Goal: Task Accomplishment & Management: Use online tool/utility

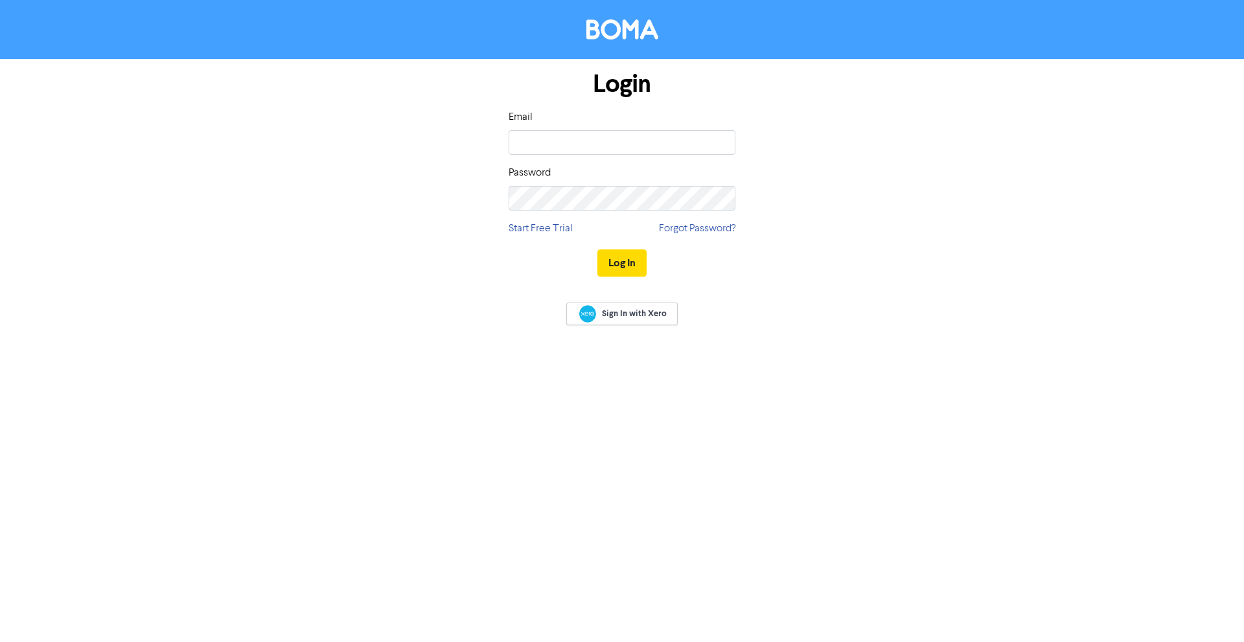
click at [599, 130] on div "Email" at bounding box center [622, 132] width 227 height 45
click at [599, 130] on input "email" at bounding box center [622, 142] width 227 height 25
click at [833, 155] on div "Login Email Password Start Free Trial Forgot Password? Log In" at bounding box center [622, 174] width 739 height 231
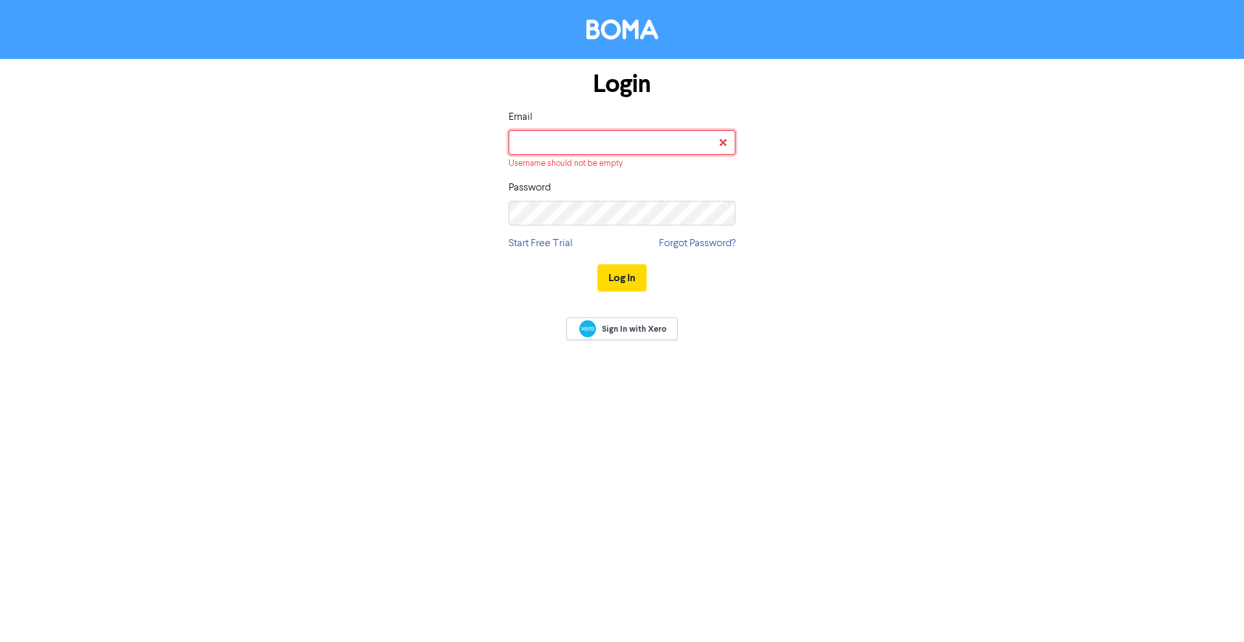
click at [671, 147] on input "email" at bounding box center [622, 142] width 227 height 25
click at [616, 130] on input "email" at bounding box center [622, 142] width 227 height 25
type input "[EMAIL_ADDRESS][DOMAIN_NAME]"
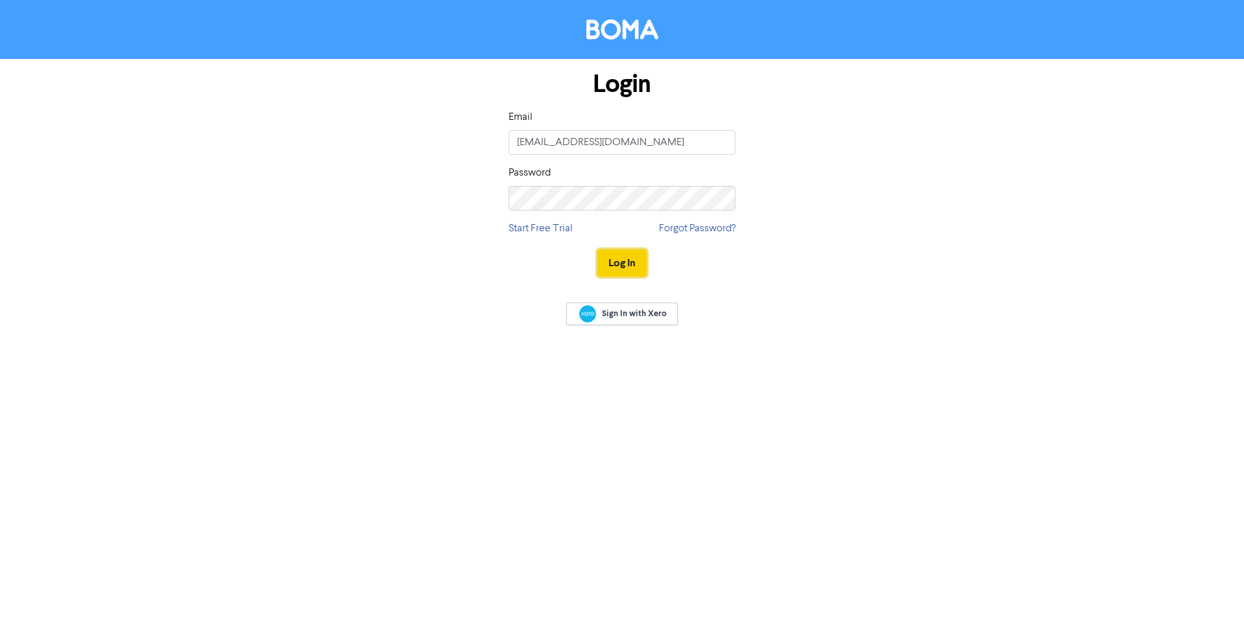
click at [638, 262] on button "Log In" at bounding box center [621, 262] width 49 height 27
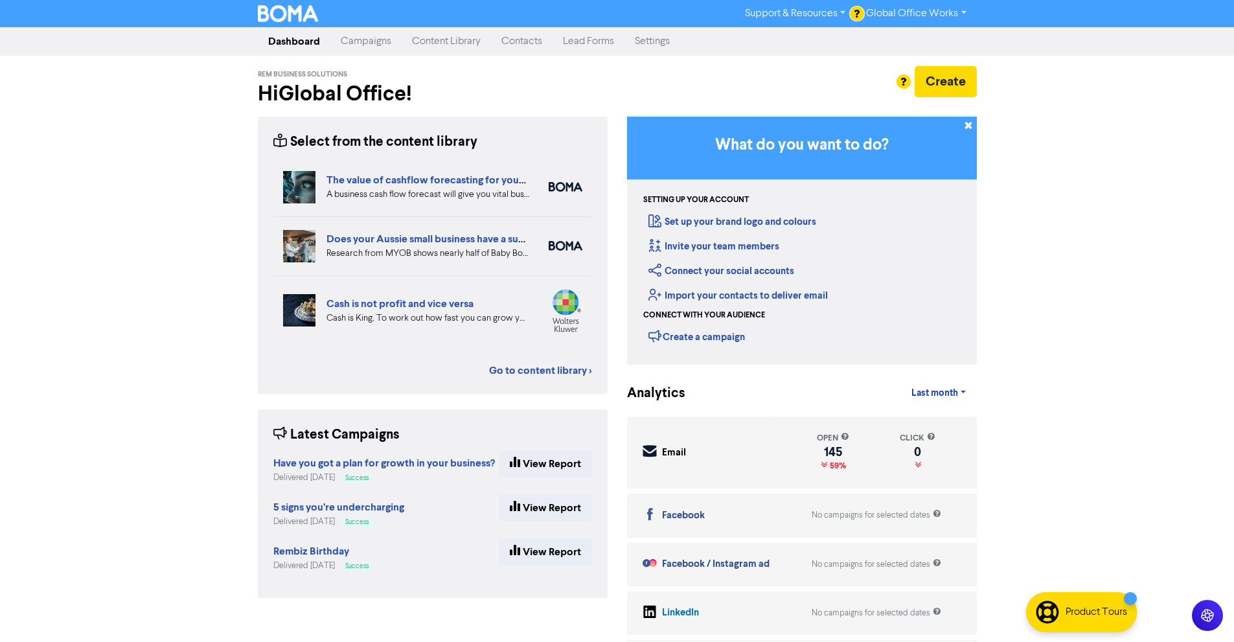
click at [388, 45] on link "Campaigns" at bounding box center [365, 42] width 71 height 26
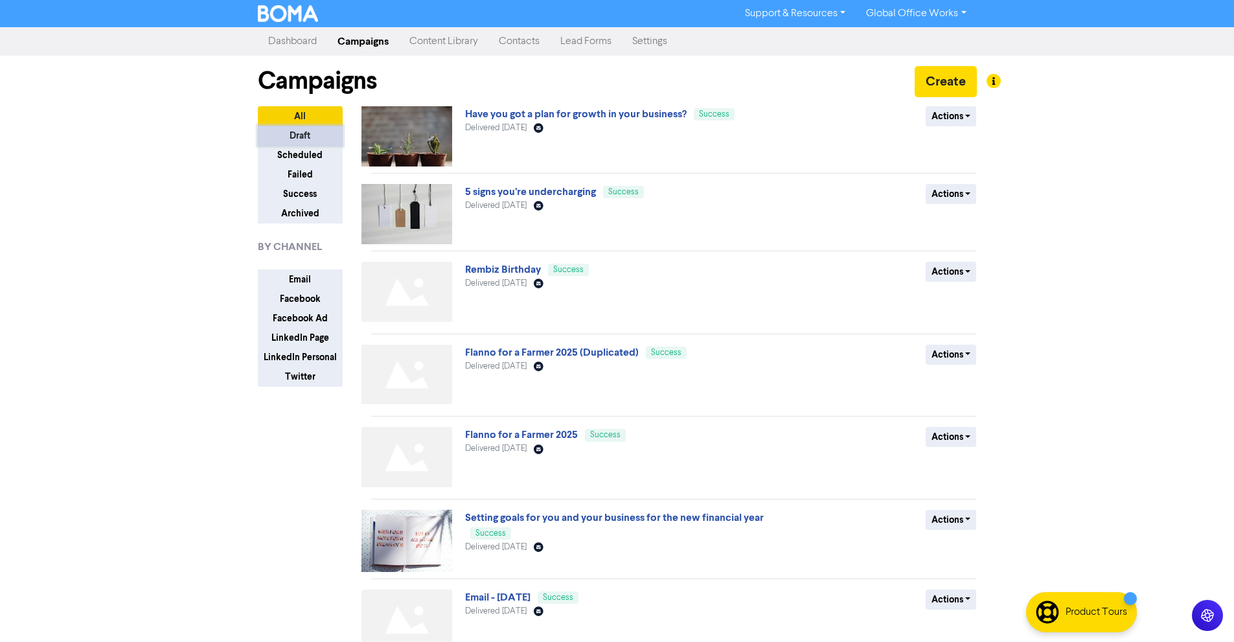
click at [287, 138] on button "Draft" at bounding box center [300, 136] width 85 height 20
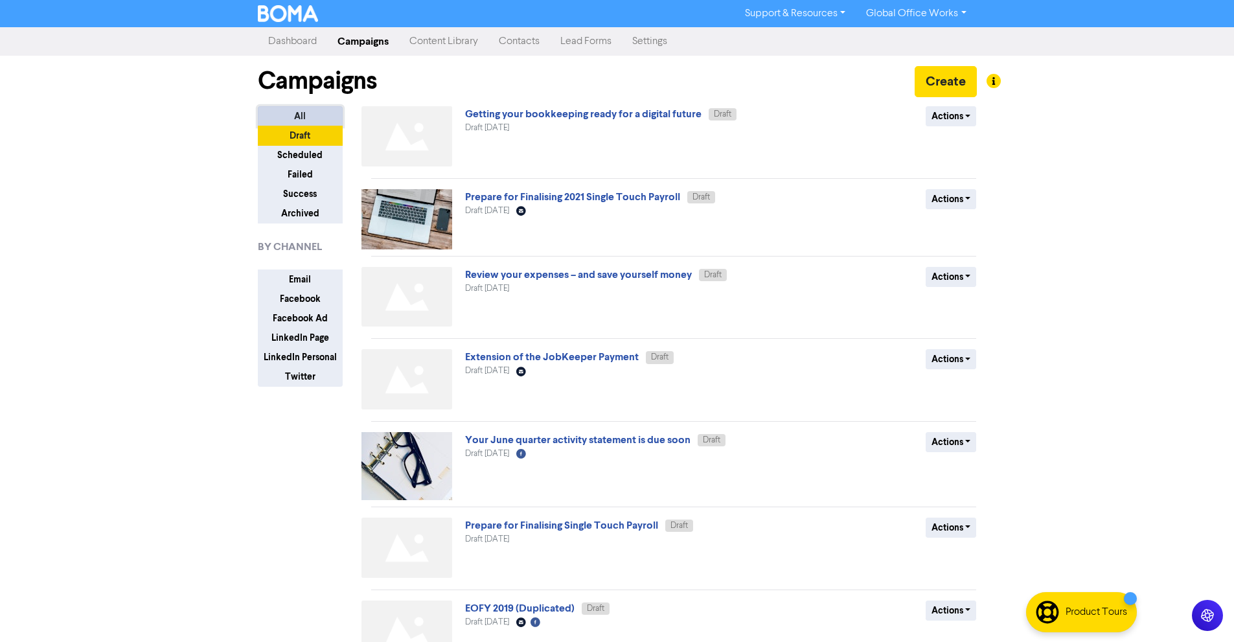
click at [308, 108] on button "All" at bounding box center [300, 116] width 85 height 20
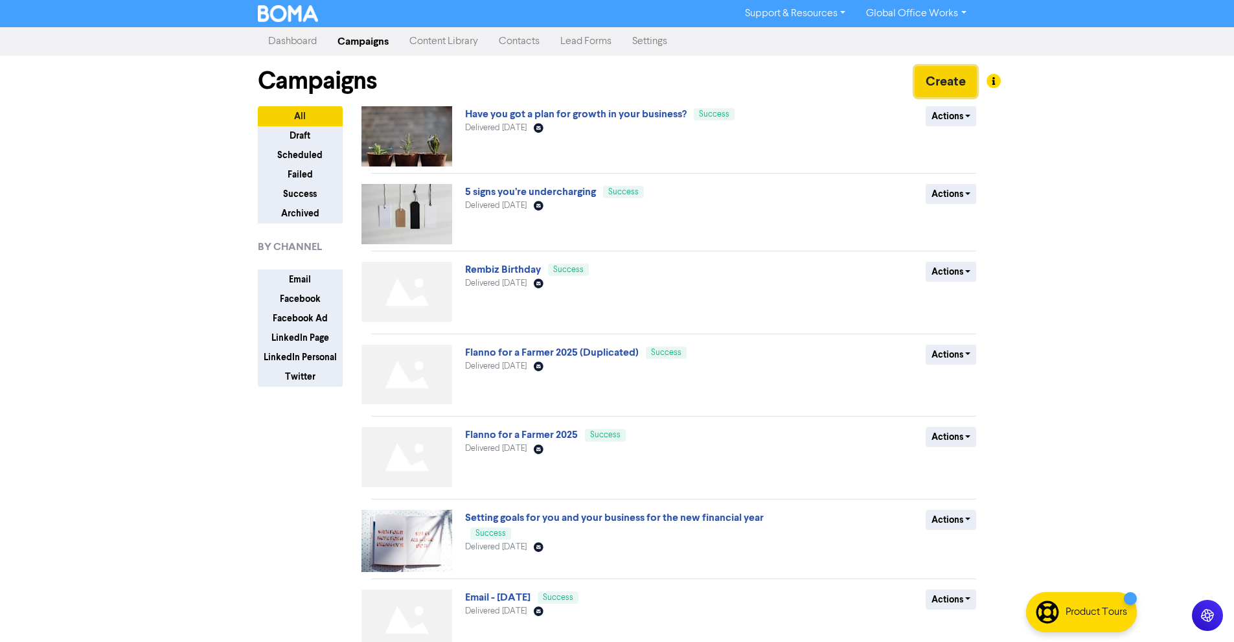
click at [951, 68] on button "Create" at bounding box center [946, 81] width 62 height 31
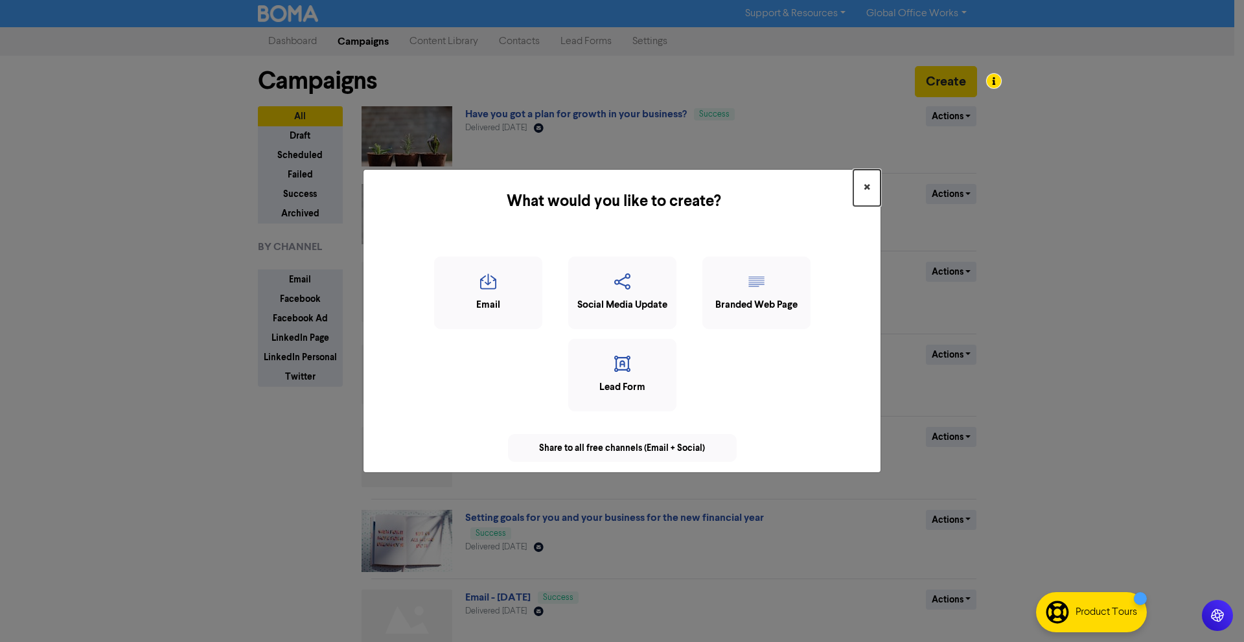
click at [867, 196] on span "×" at bounding box center [867, 187] width 6 height 19
